Goal: Task Accomplishment & Management: Manage account settings

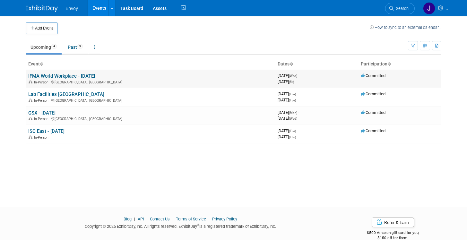
click at [71, 77] on link "IFMA World Workplace - [DATE]" at bounding box center [61, 76] width 67 height 6
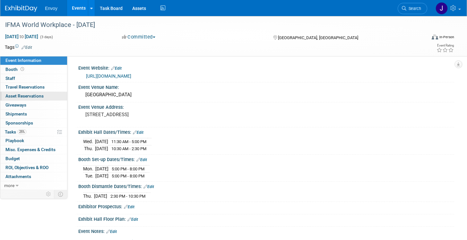
click at [25, 98] on span "Asset Reservations 0" at bounding box center [24, 95] width 38 height 5
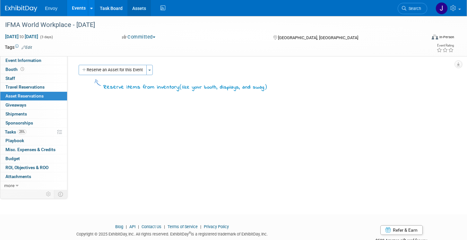
click at [134, 8] on link "Assets" at bounding box center [138, 8] width 23 height 16
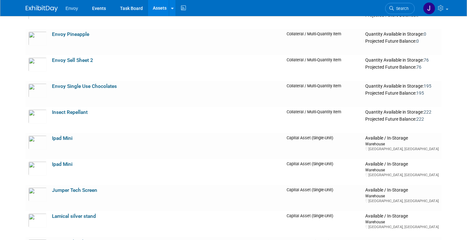
scroll to position [365, 0]
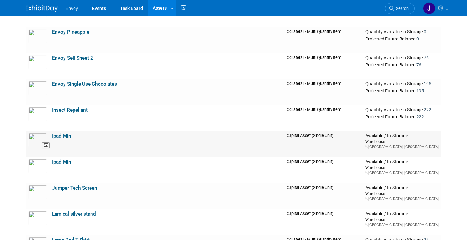
click at [34, 136] on img at bounding box center [37, 140] width 19 height 14
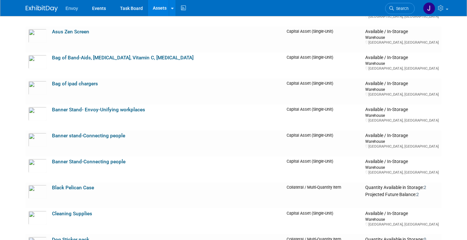
scroll to position [0, 0]
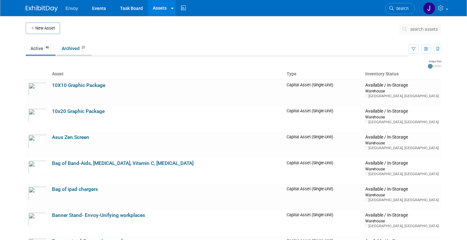
click at [75, 50] on link "Archived 21" at bounding box center [74, 48] width 35 height 12
click at [427, 49] on icon "button" at bounding box center [426, 49] width 4 height 4
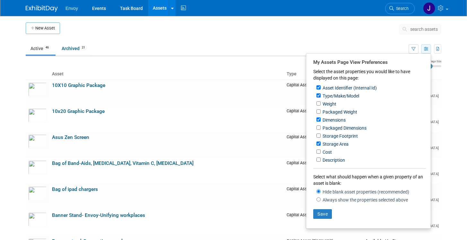
click at [427, 49] on icon "button" at bounding box center [426, 49] width 4 height 4
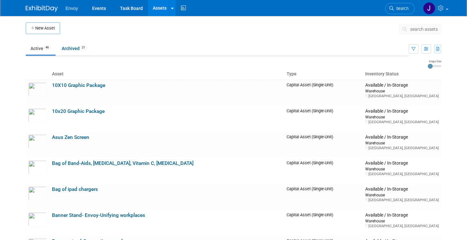
click at [435, 49] on button "button" at bounding box center [437, 48] width 7 height 9
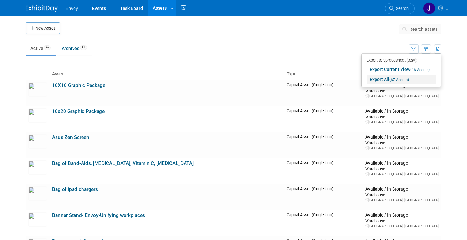
click at [380, 78] on link "Export All (67 Assets)" at bounding box center [401, 79] width 70 height 9
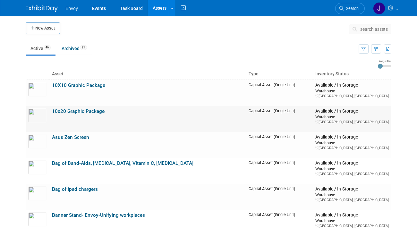
click at [209, 127] on td "10x20 Graphic Package" at bounding box center [147, 119] width 197 height 26
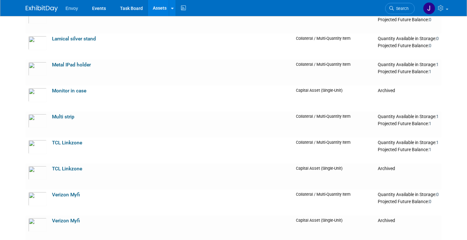
scroll to position [363, 0]
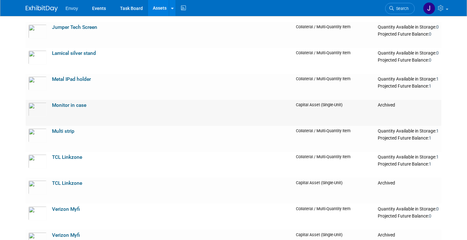
click at [62, 105] on link "Monitor in case" at bounding box center [69, 105] width 34 height 6
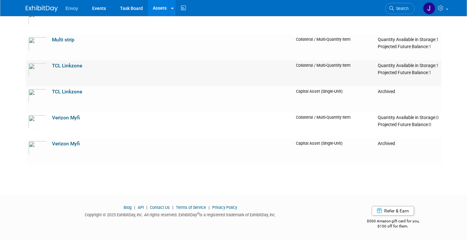
scroll to position [128, 0]
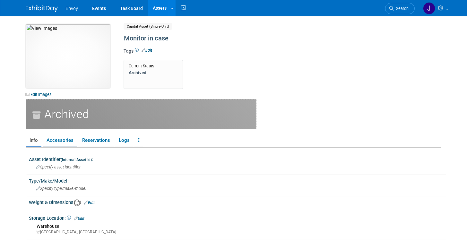
click at [57, 141] on link "Accessories" at bounding box center [60, 140] width 34 height 11
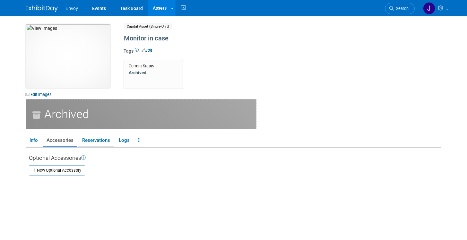
click at [99, 141] on link "Reservations" at bounding box center [95, 140] width 35 height 11
